Goal: Task Accomplishment & Management: Manage account settings

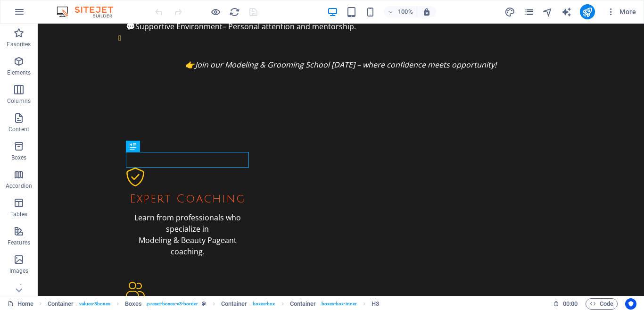
scroll to position [1316, 0]
click at [613, 12] on icon "button" at bounding box center [611, 11] width 9 height 9
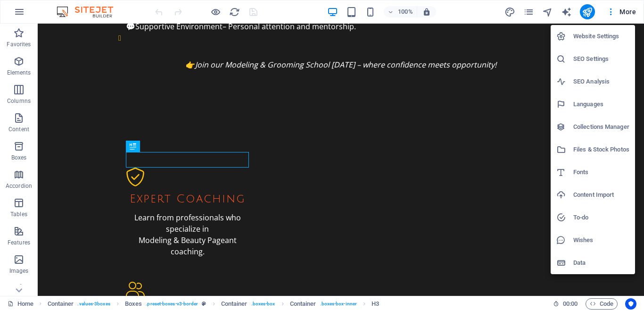
click at [607, 38] on h6 "Website Settings" at bounding box center [602, 36] width 56 height 11
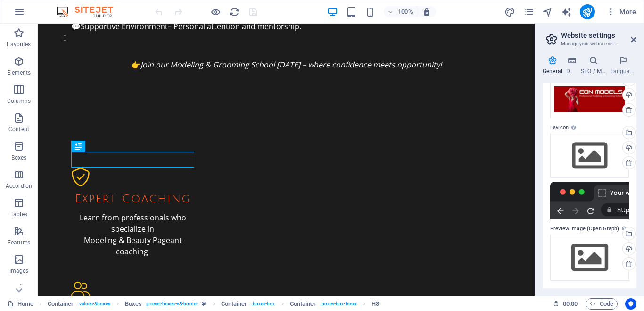
scroll to position [0, 0]
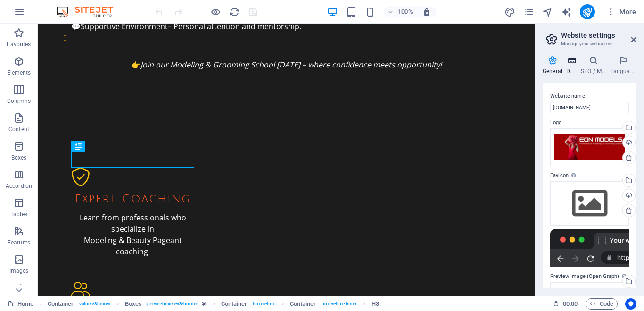
click at [572, 58] on icon at bounding box center [571, 60] width 11 height 9
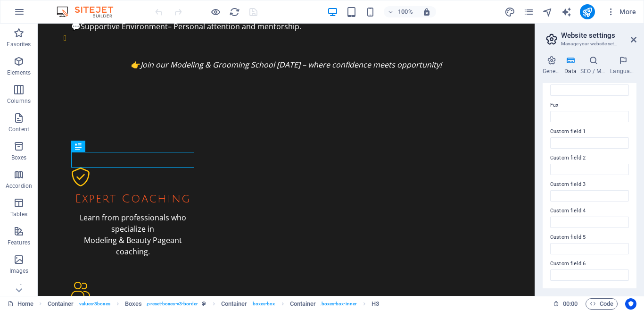
scroll to position [51, 0]
click at [587, 66] on h4 "SEO / Meta" at bounding box center [596, 66] width 30 height 20
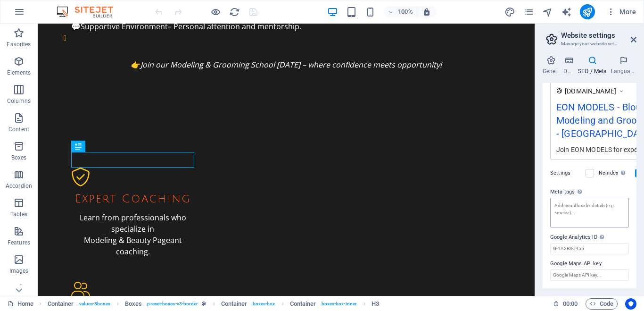
scroll to position [0, 0]
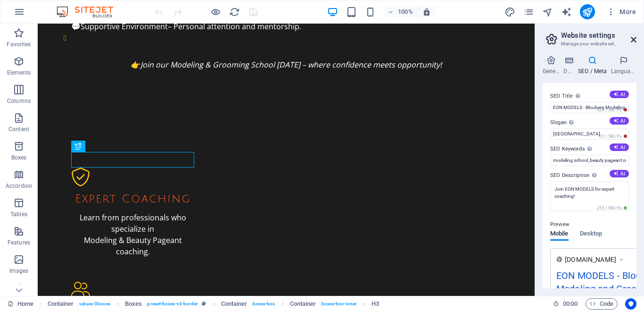
click at [636, 42] on icon at bounding box center [634, 40] width 6 height 8
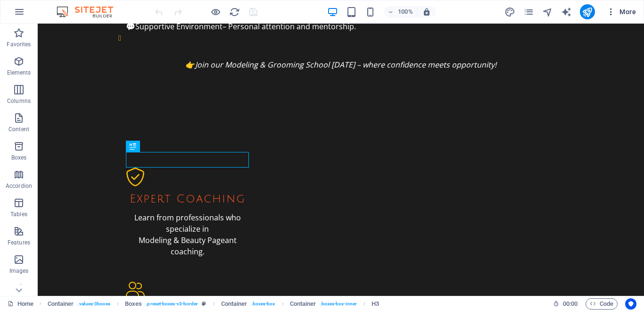
click at [611, 11] on icon "button" at bounding box center [611, 11] width 9 height 9
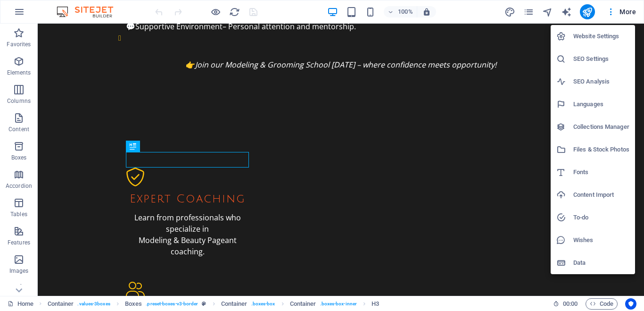
click at [633, 11] on div at bounding box center [322, 155] width 644 height 311
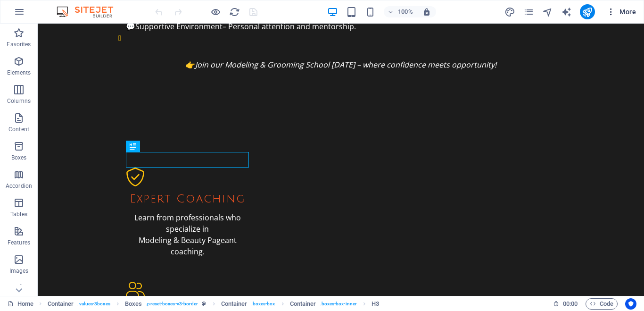
click at [632, 11] on span "More" at bounding box center [622, 11] width 30 height 9
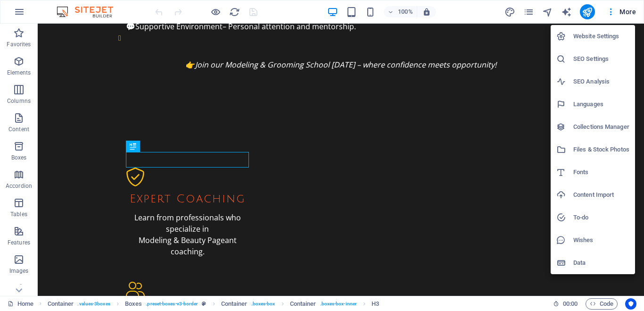
click at [17, 9] on div at bounding box center [322, 155] width 644 height 311
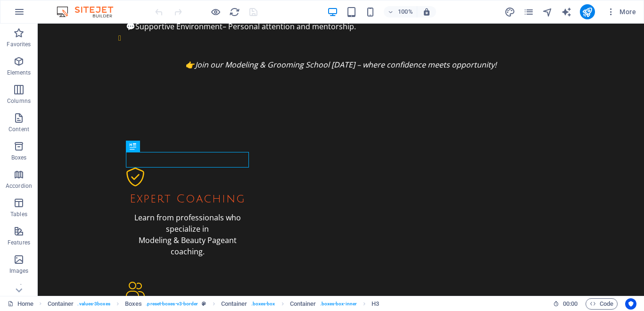
click at [17, 9] on icon "button" at bounding box center [19, 11] width 11 height 11
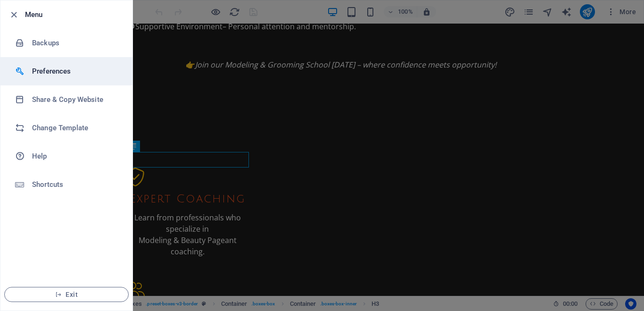
click at [63, 70] on h6 "Preferences" at bounding box center [75, 71] width 87 height 11
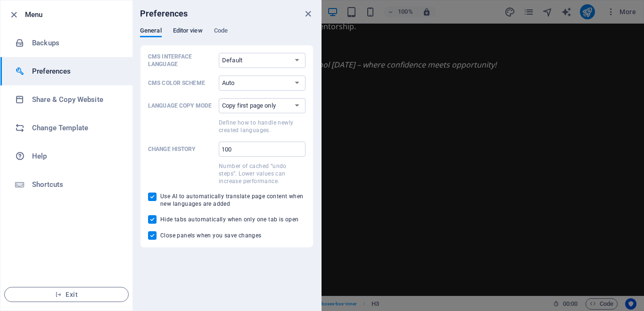
click at [191, 27] on div "Preferences General Editor view Code CMS Interface Language Default Deutsch Eng…" at bounding box center [227, 155] width 189 height 310
click at [192, 29] on span "Editor view" at bounding box center [188, 31] width 30 height 13
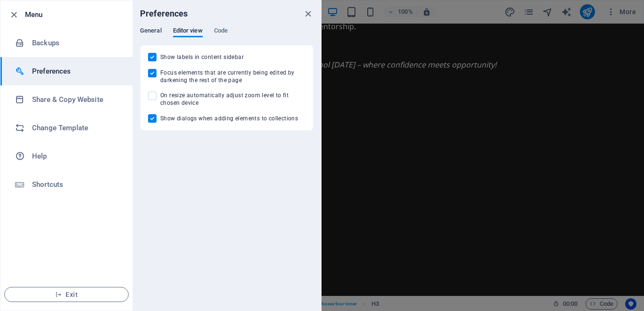
click at [157, 32] on span "General" at bounding box center [151, 31] width 22 height 13
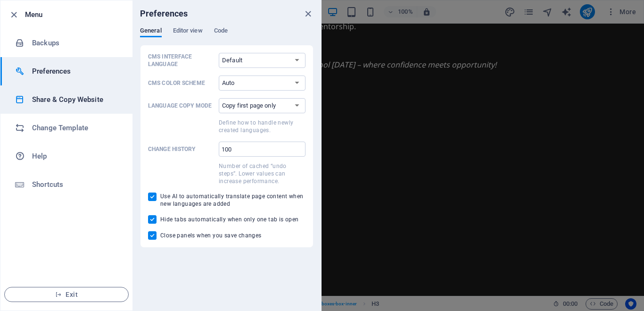
click at [75, 99] on h6 "Share & Copy Website" at bounding box center [75, 99] width 87 height 11
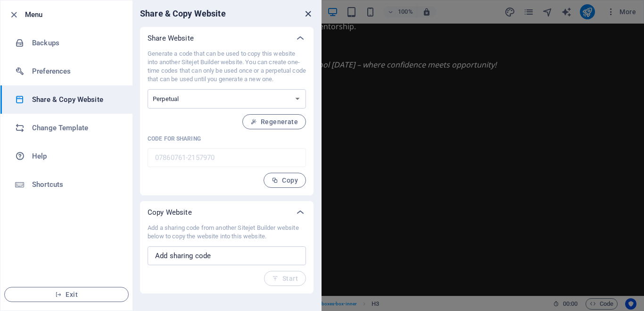
click at [310, 14] on icon "close" at bounding box center [308, 13] width 11 height 11
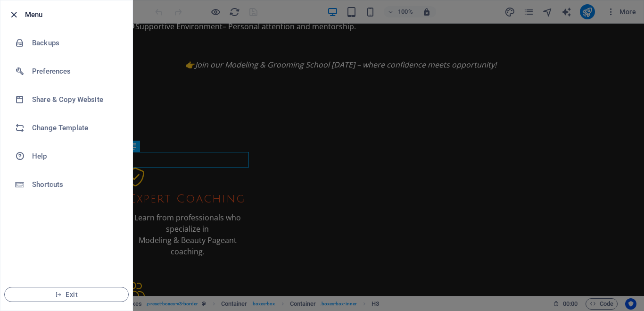
click at [12, 14] on icon "button" at bounding box center [13, 14] width 11 height 11
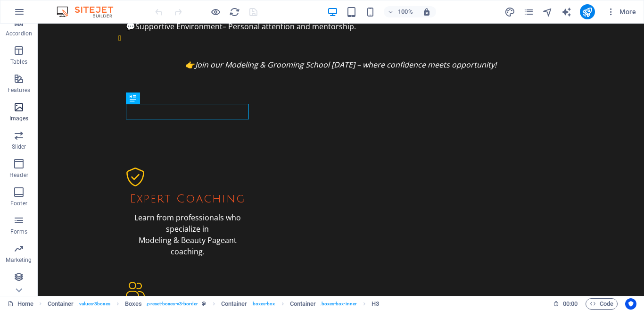
scroll to position [1364, 0]
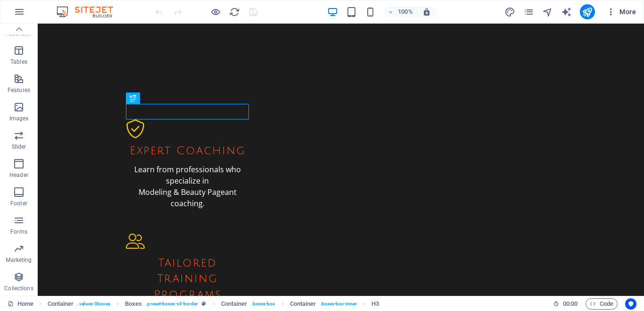
click at [611, 10] on icon "button" at bounding box center [611, 11] width 9 height 9
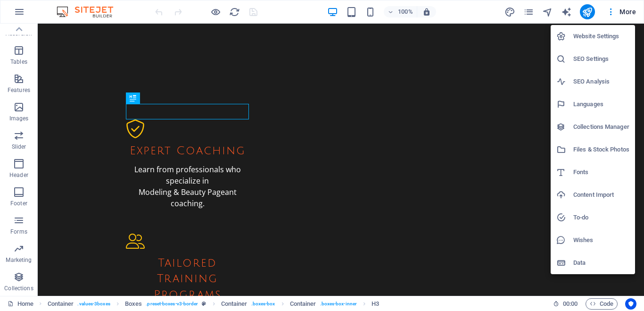
click at [584, 259] on h6 "Data" at bounding box center [602, 262] width 56 height 11
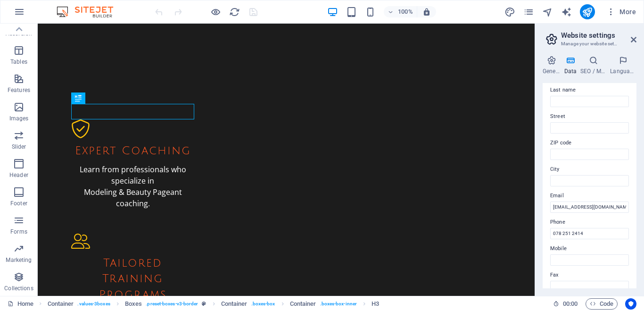
scroll to position [0, 0]
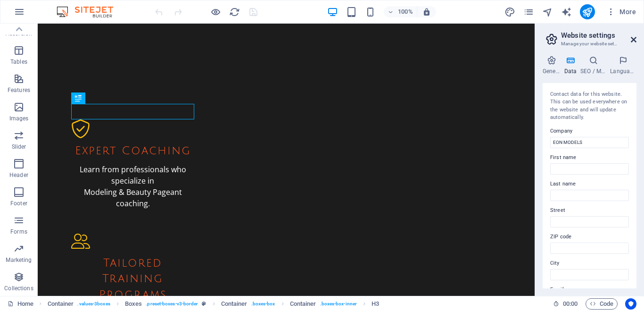
click at [634, 40] on icon at bounding box center [634, 40] width 6 height 8
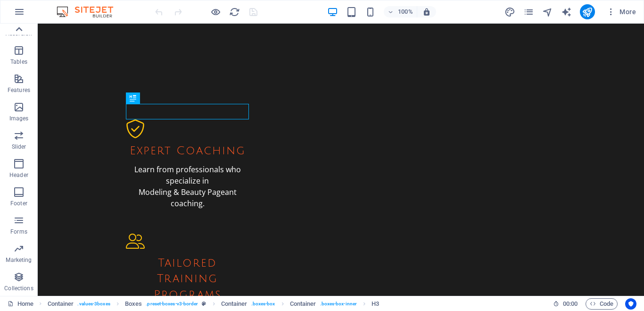
click at [20, 26] on icon at bounding box center [18, 29] width 13 height 13
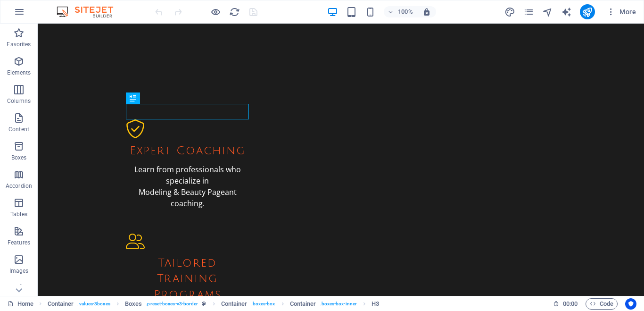
click at [20, 26] on button "Favorites" at bounding box center [19, 38] width 38 height 28
click at [18, 7] on icon "button" at bounding box center [19, 11] width 11 height 11
